Goal: Connect with others: Connect with others

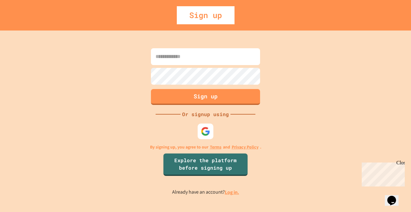
click at [205, 130] on img at bounding box center [205, 131] width 9 height 9
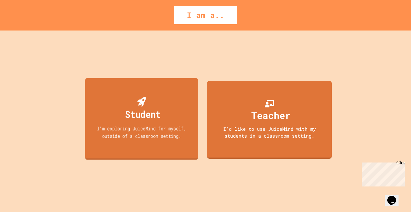
click at [123, 135] on div "I'm exploring JuiceMind for myself, outside of a classroom setting." at bounding box center [142, 132] width 102 height 15
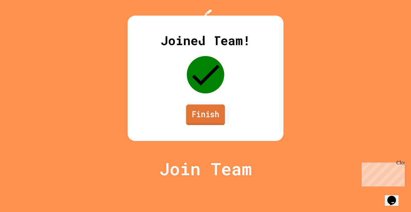
click at [200, 125] on link "Finish" at bounding box center [205, 115] width 39 height 21
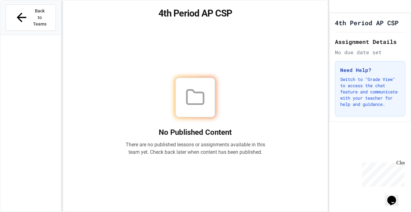
click at [363, 27] on h1 "4th Period AP CSP" at bounding box center [367, 22] width 64 height 9
click at [14, 11] on icon at bounding box center [21, 17] width 15 height 15
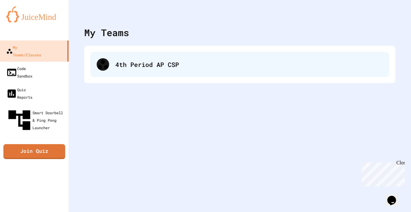
click at [124, 68] on div "4th Period AP CSP" at bounding box center [249, 64] width 268 height 9
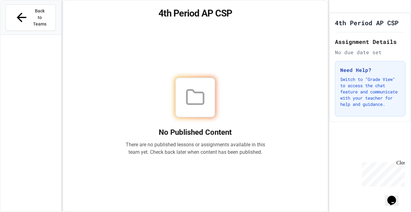
click at [402, 163] on div "Close" at bounding box center [400, 164] width 8 height 8
